Goal: Entertainment & Leisure: Consume media (video, audio)

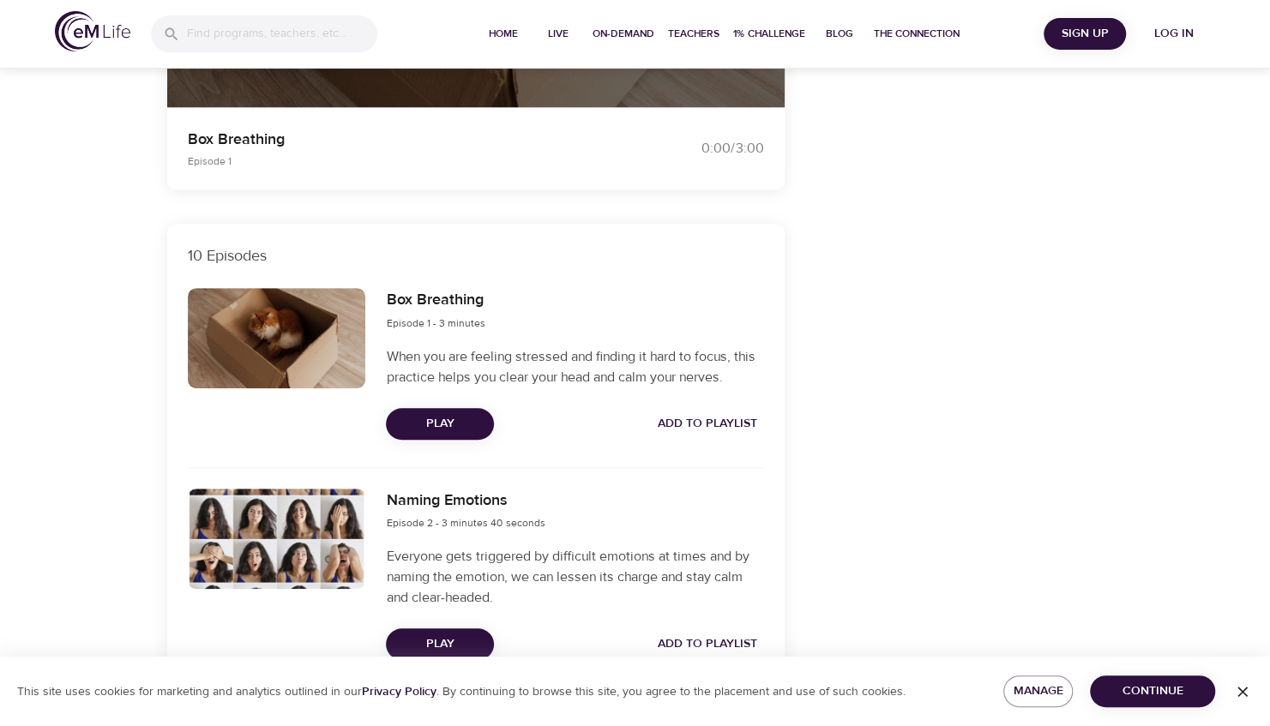
scroll to position [424, 0]
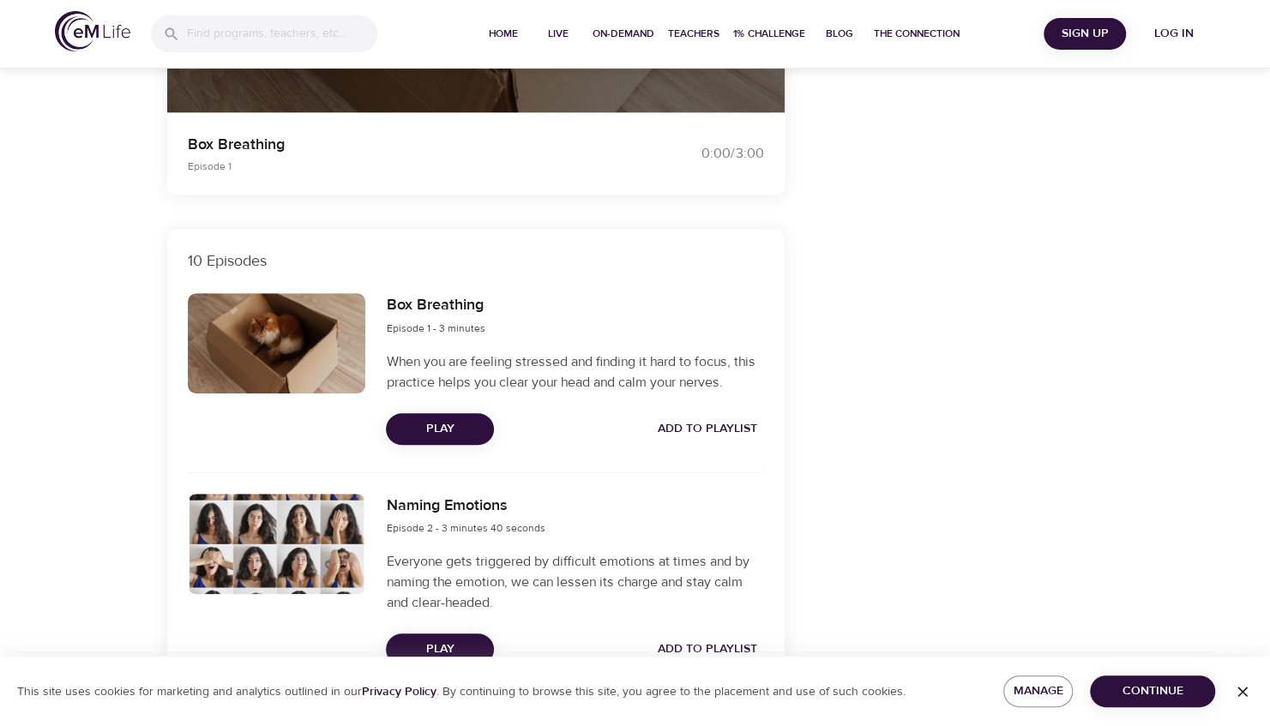
click at [456, 427] on span "Play" at bounding box center [440, 428] width 81 height 21
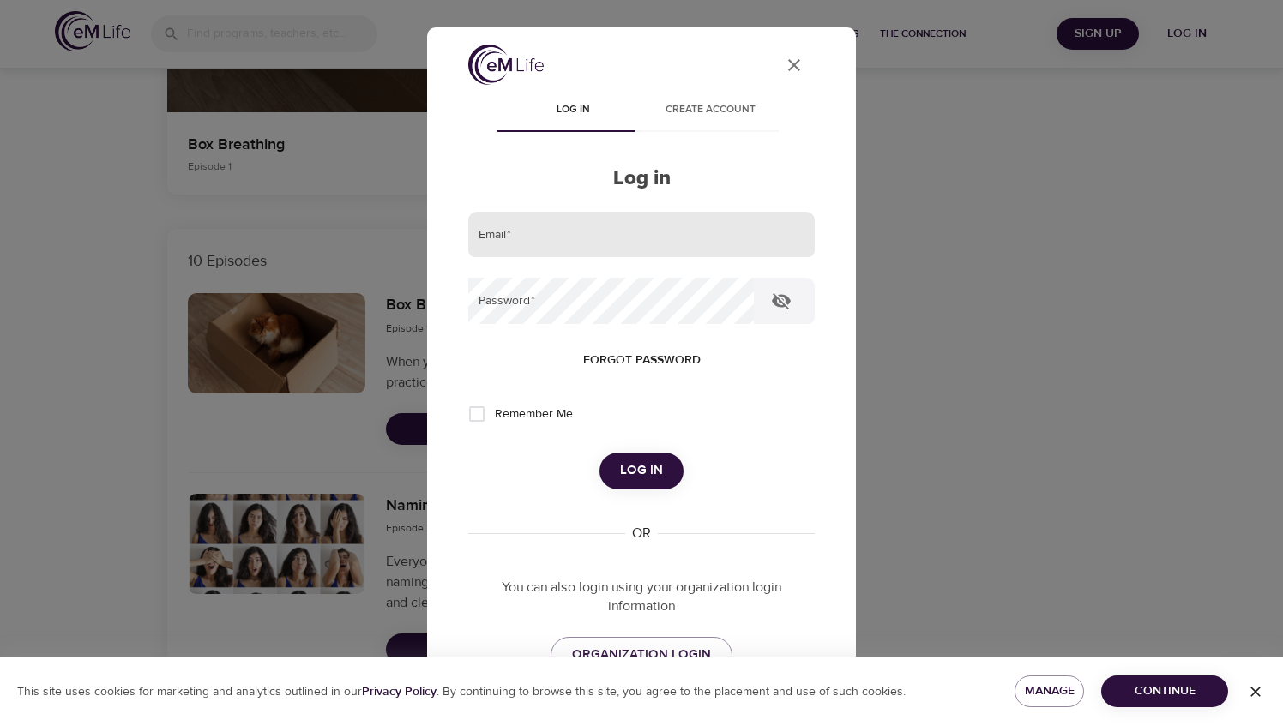
click at [505, 231] on input "email" at bounding box center [641, 235] width 346 height 46
type input "[PERSON_NAME][EMAIL_ADDRESS][PERSON_NAME][DOMAIN_NAME]"
click at [540, 413] on span "Remember Me" at bounding box center [534, 415] width 78 height 18
click at [495, 413] on input "Remember Me" at bounding box center [477, 414] width 36 height 36
checkbox input "true"
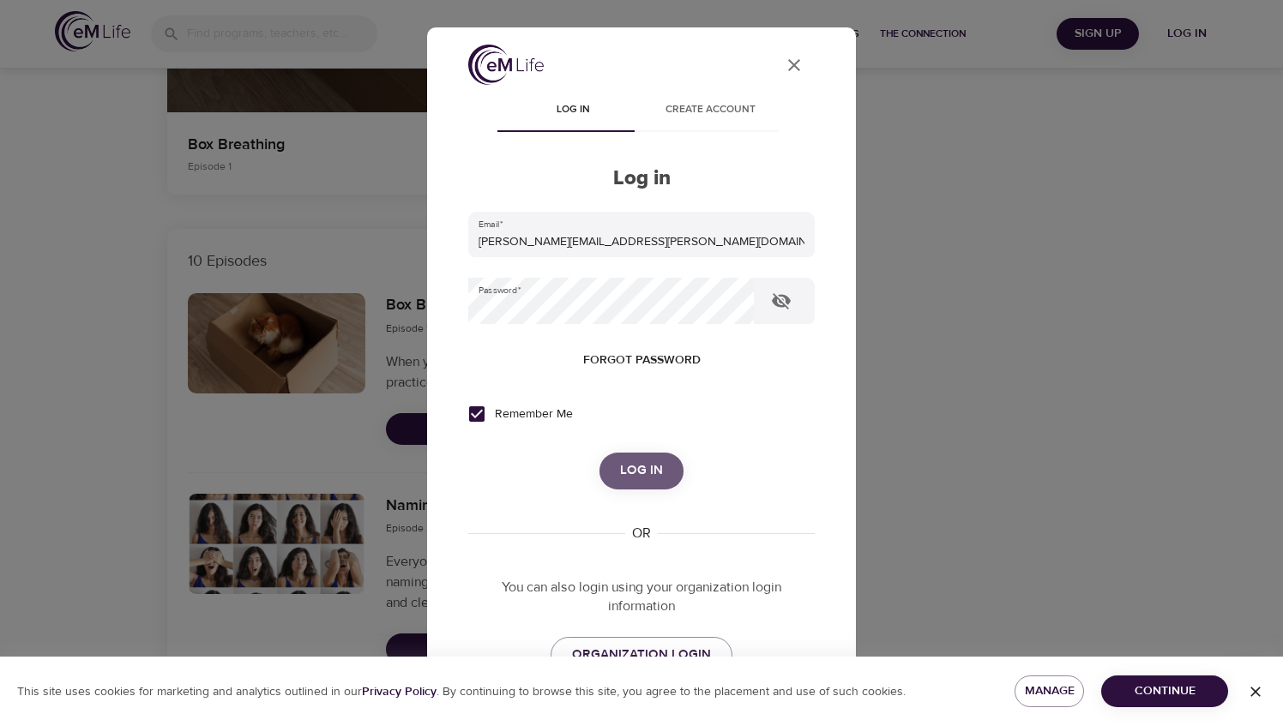
click at [628, 469] on span "Log in" at bounding box center [641, 471] width 43 height 22
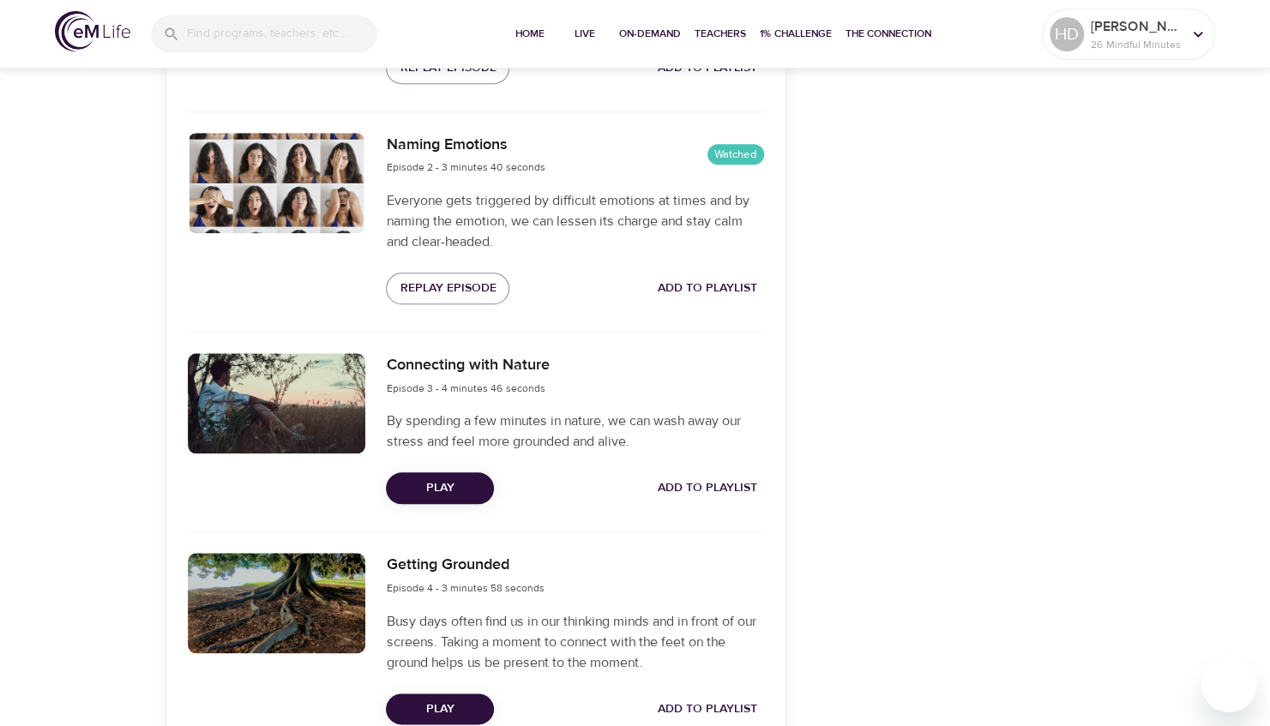
scroll to position [802, 0]
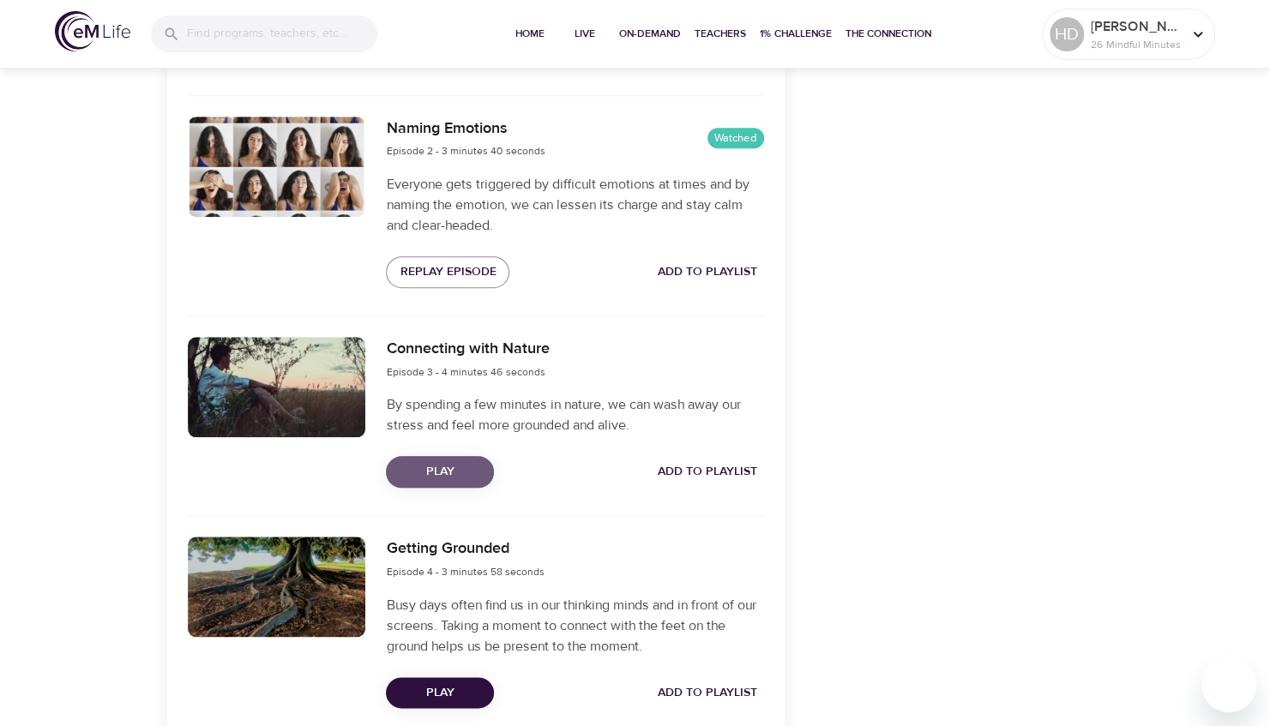
click at [461, 472] on span "Play" at bounding box center [440, 471] width 81 height 21
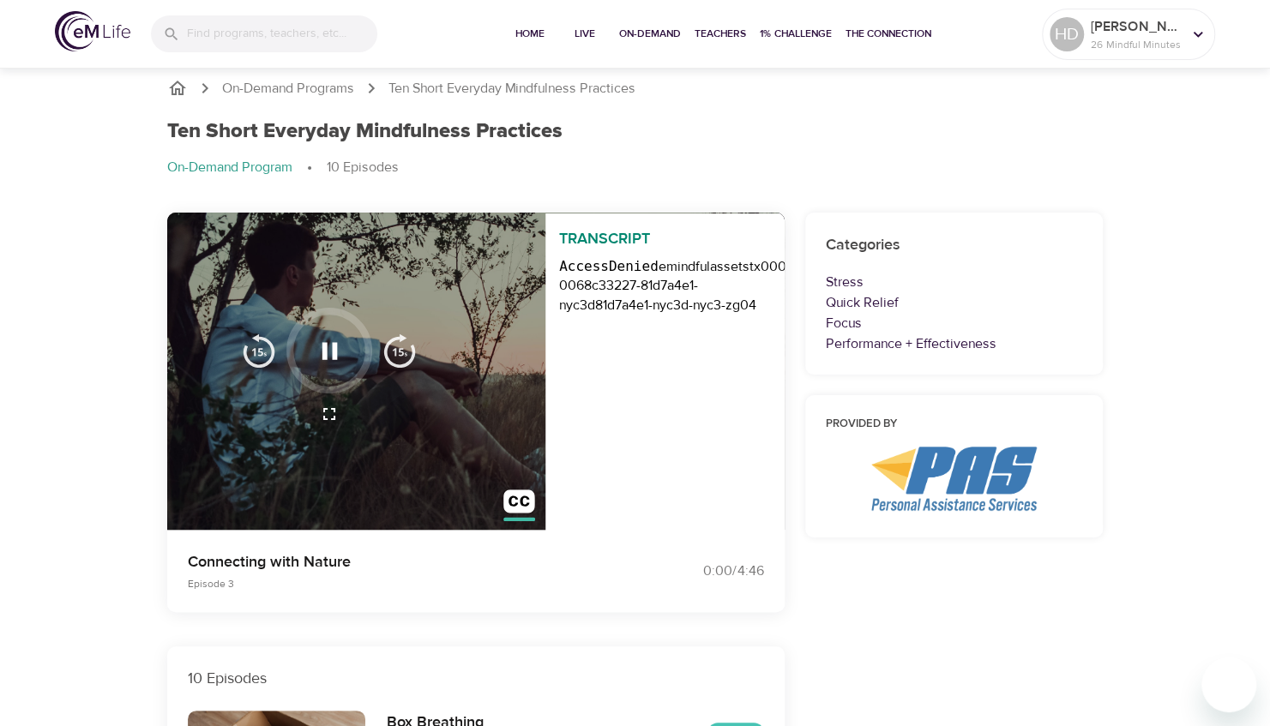
scroll to position [0, 0]
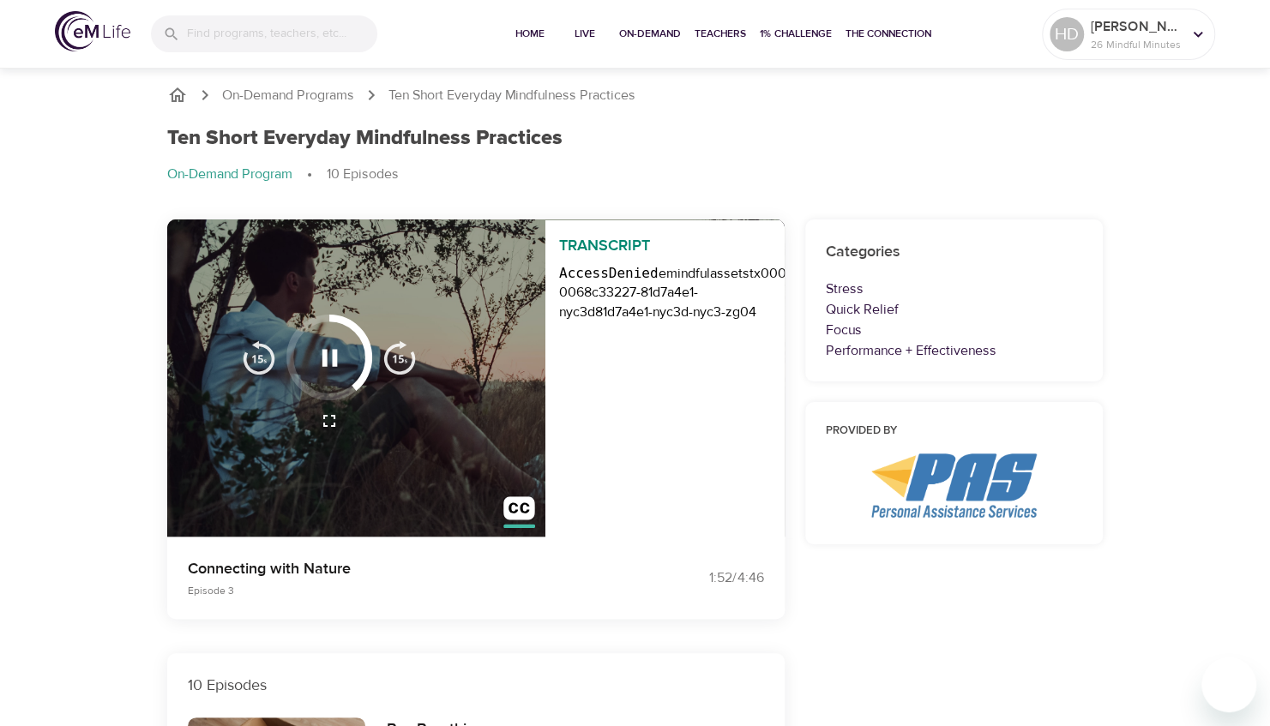
click at [320, 350] on icon "button" at bounding box center [330, 358] width 30 height 30
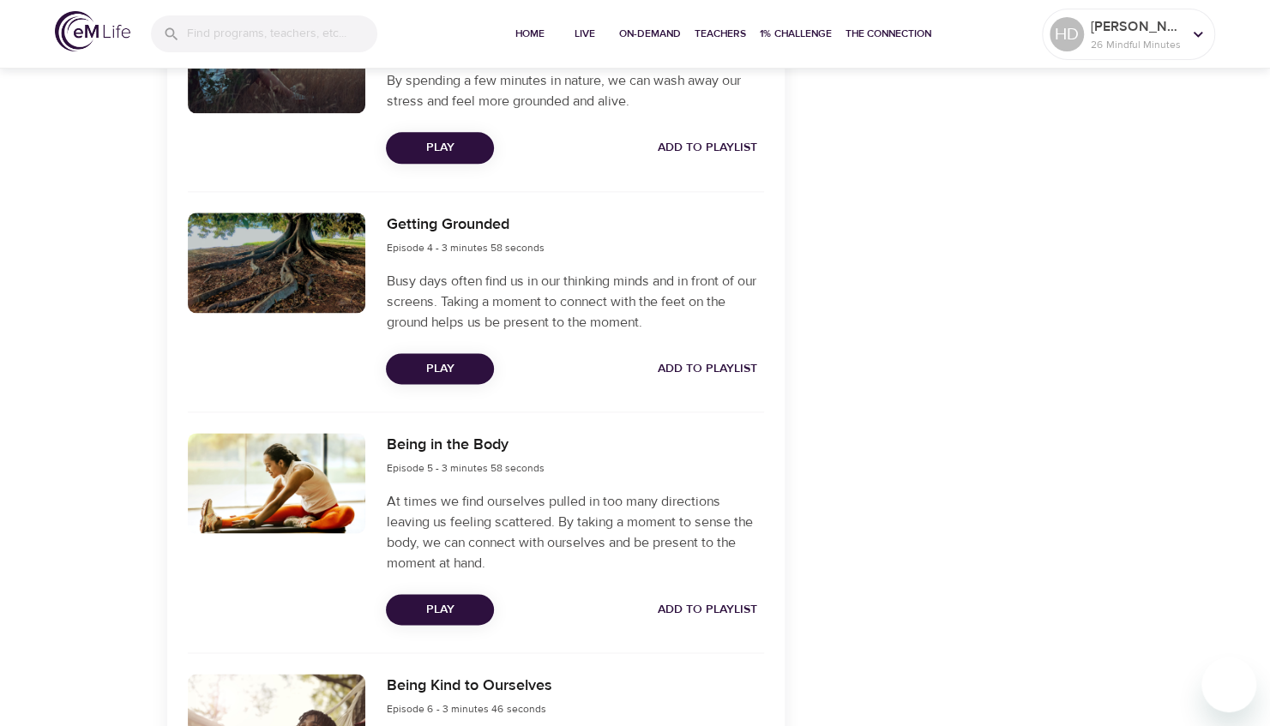
scroll to position [1127, 0]
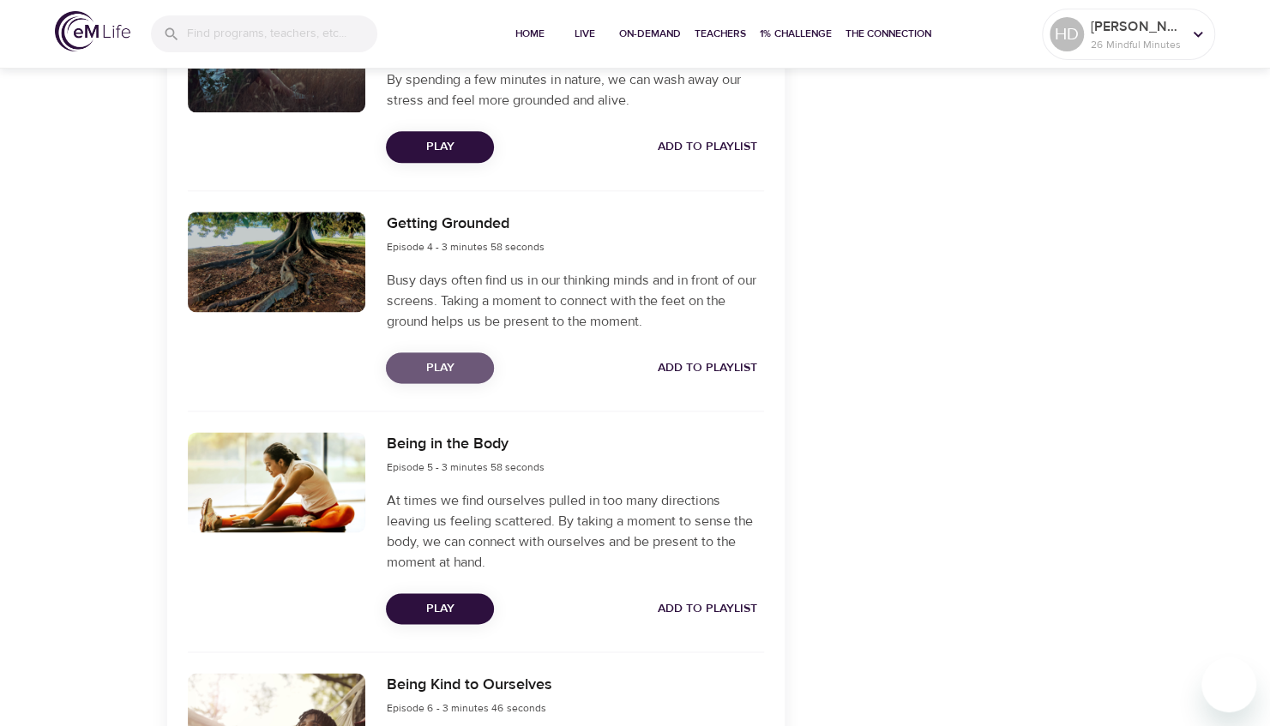
click at [452, 361] on span "Play" at bounding box center [440, 368] width 81 height 21
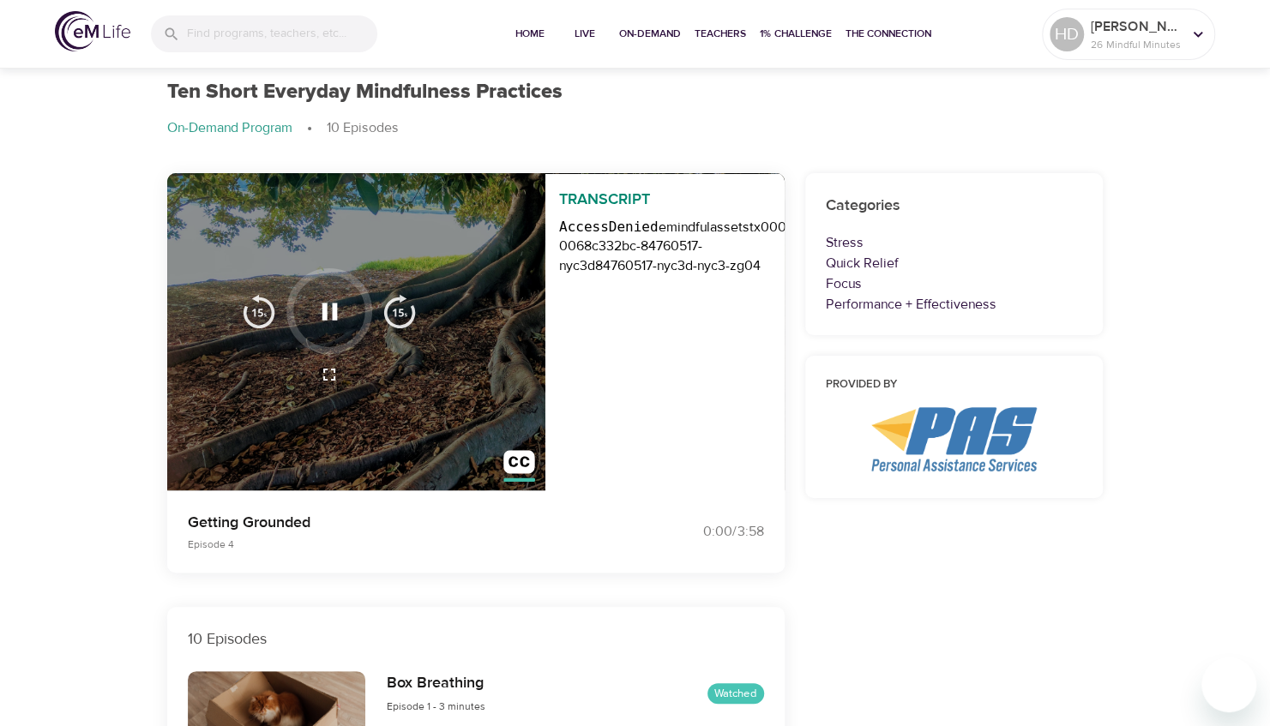
scroll to position [0, 0]
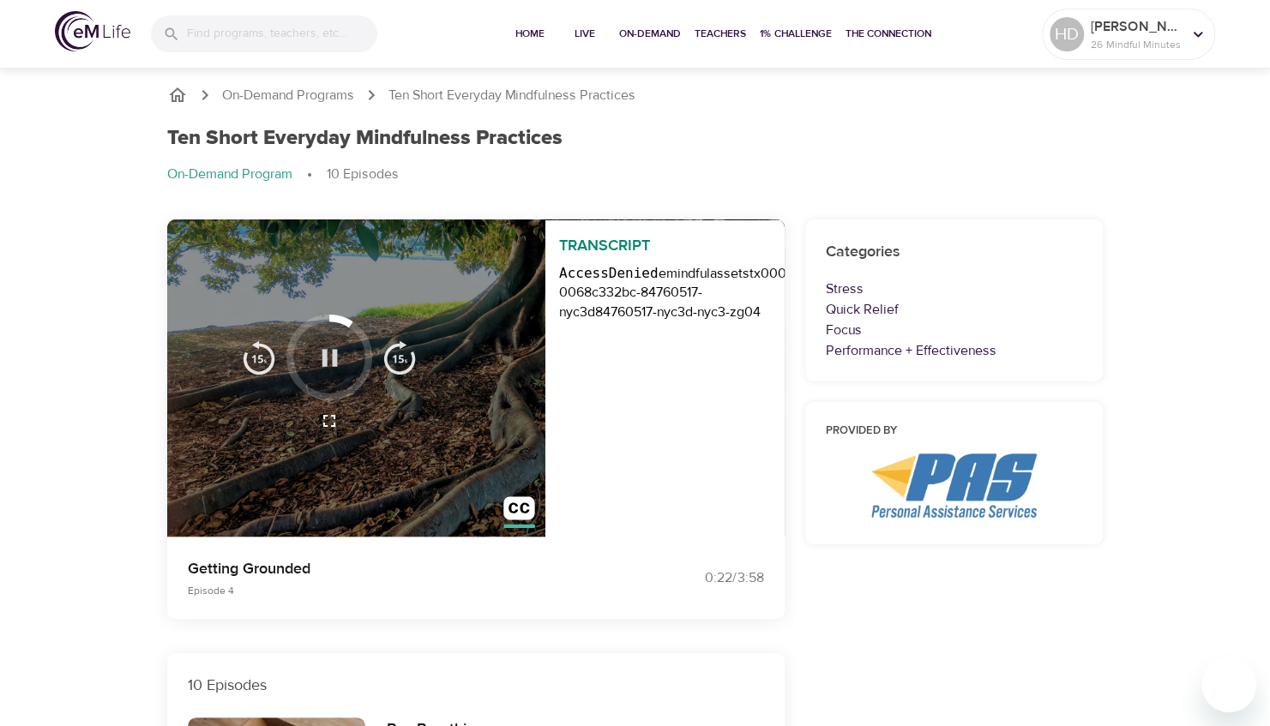
click at [336, 357] on icon "button" at bounding box center [330, 358] width 30 height 30
